Goal: Task Accomplishment & Management: Use online tool/utility

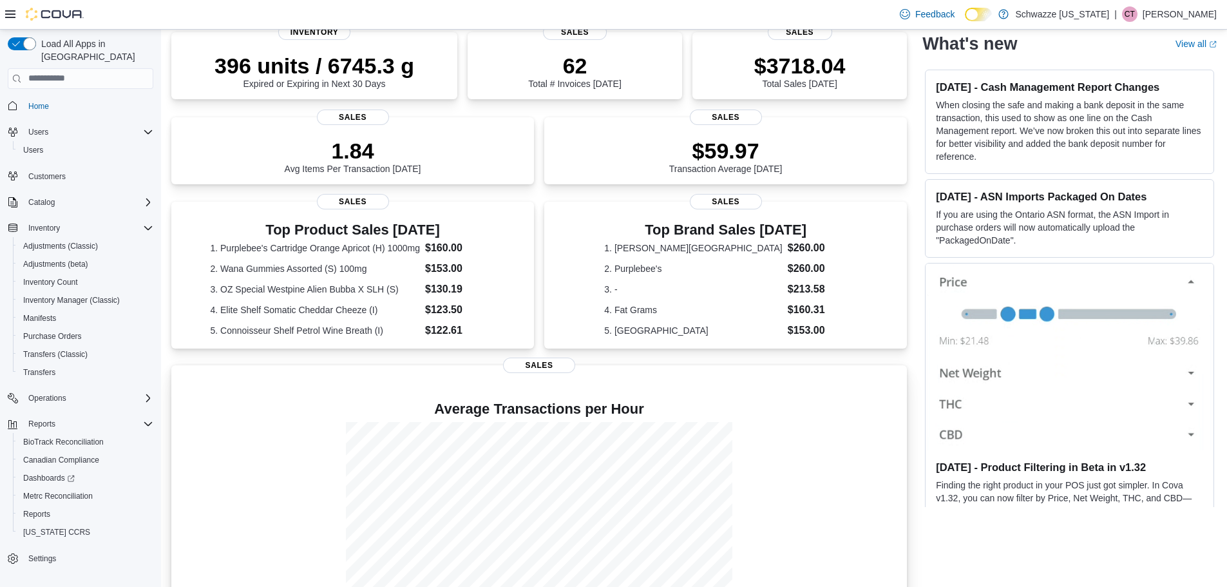
scroll to position [314, 0]
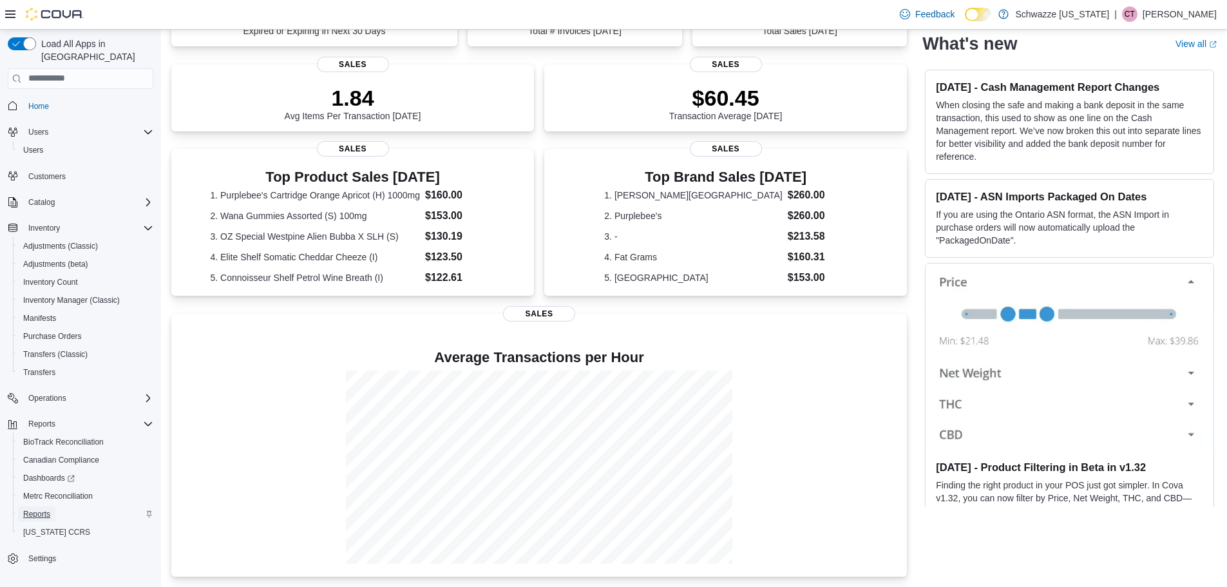
click at [39, 506] on span "Reports" at bounding box center [36, 513] width 27 height 15
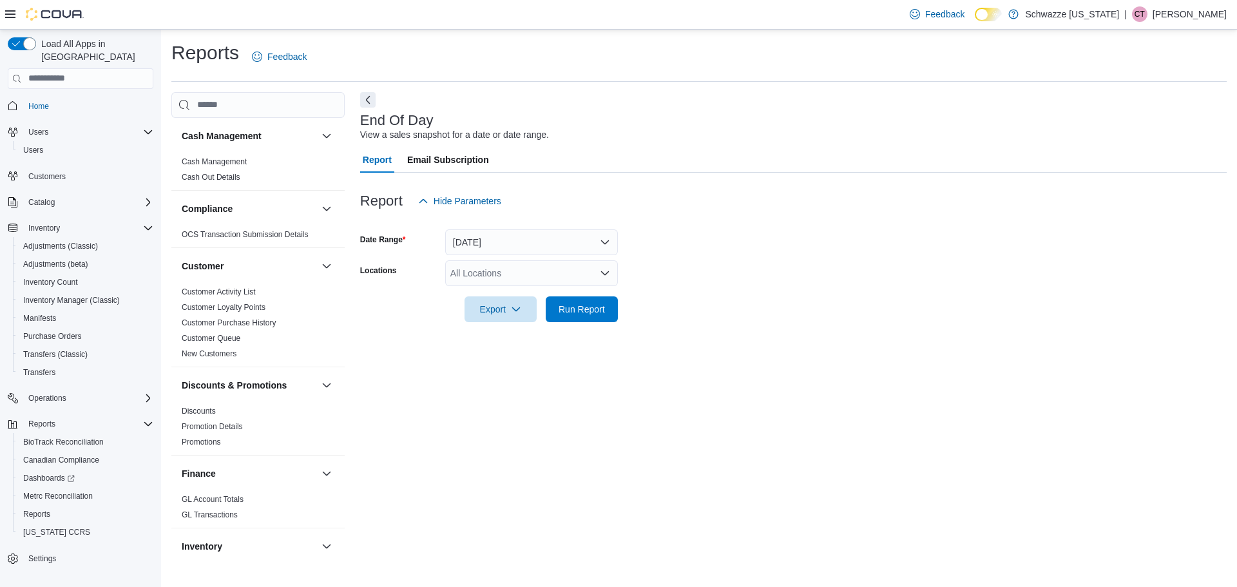
click at [481, 273] on div "All Locations" at bounding box center [531, 273] width 173 height 26
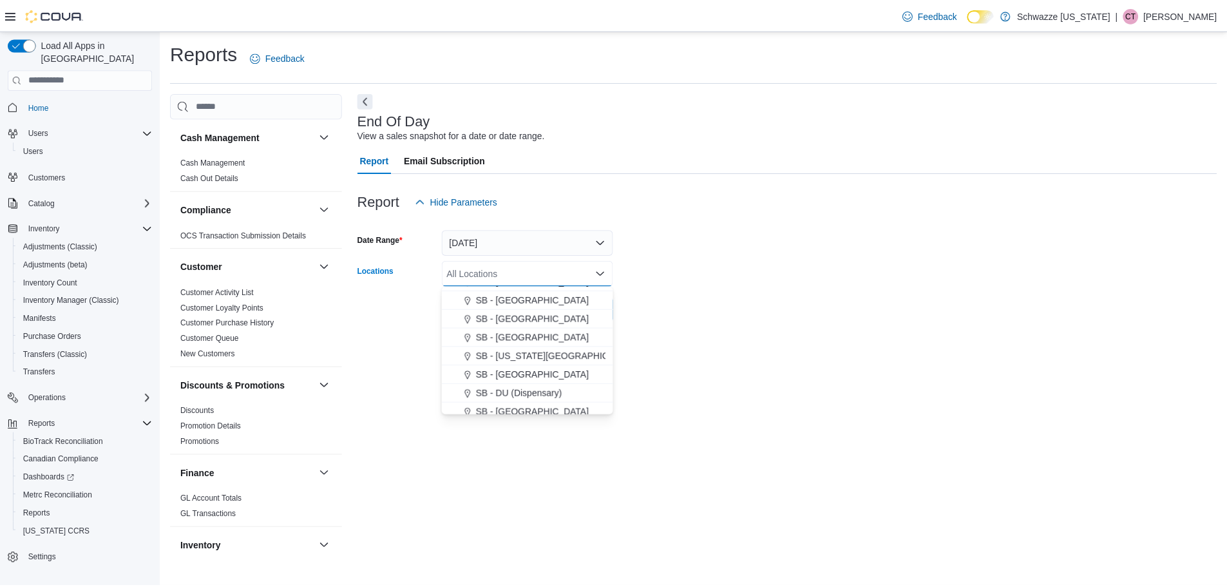
scroll to position [193, 0]
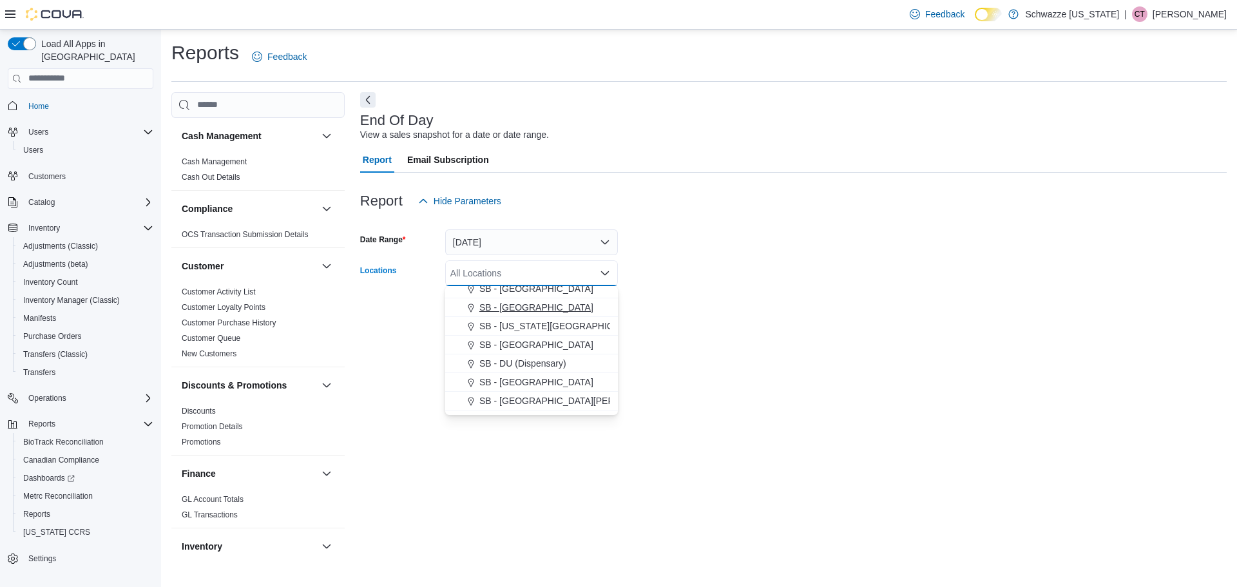
click at [511, 300] on button "SB - [GEOGRAPHIC_DATA]" at bounding box center [531, 307] width 173 height 19
click at [766, 344] on div "End Of Day View a sales snapshot for a date or date range. Report Email Subscri…" at bounding box center [793, 325] width 866 height 466
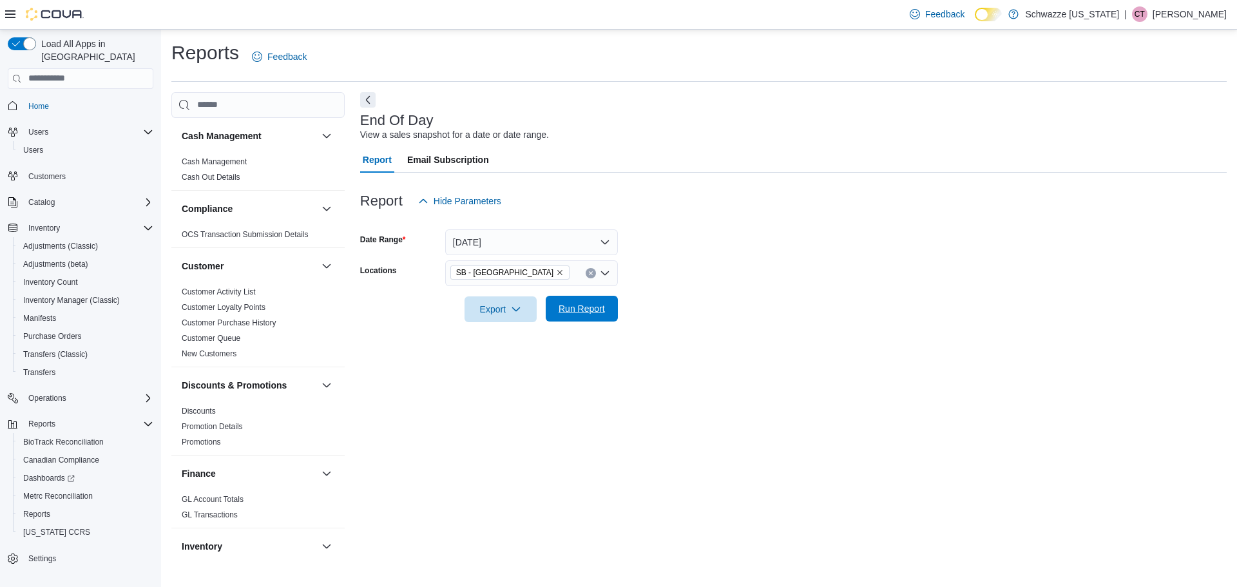
click at [595, 300] on span "Run Report" at bounding box center [581, 309] width 57 height 26
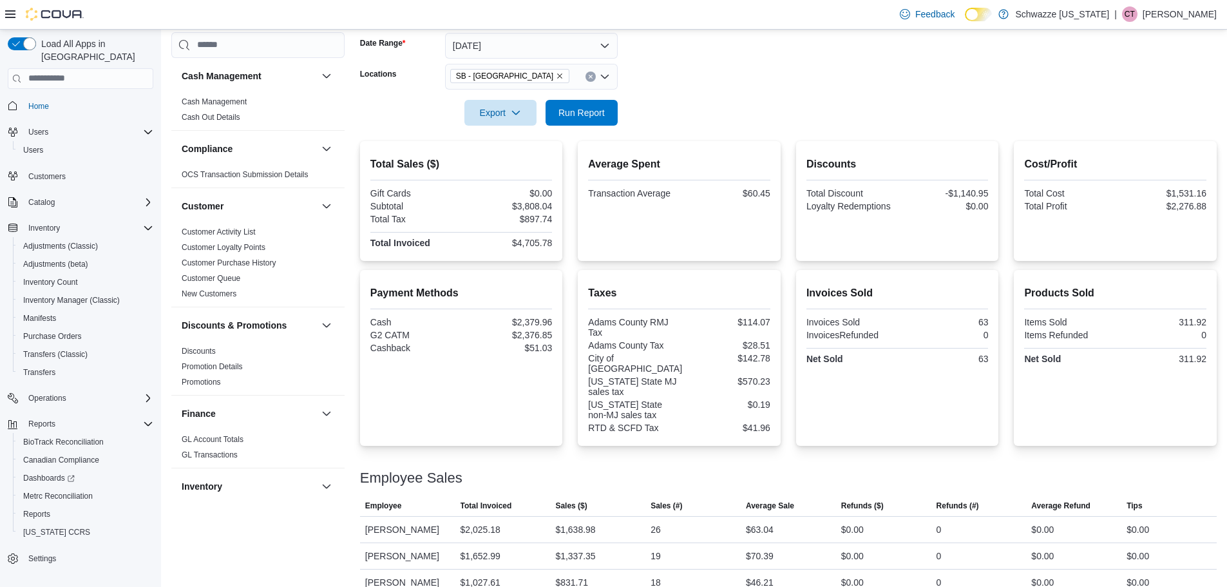
scroll to position [205, 0]
